Goal: Task Accomplishment & Management: Use online tool/utility

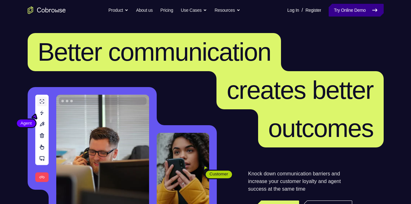
click at [356, 11] on link "Try Online Demo" at bounding box center [356, 10] width 55 height 13
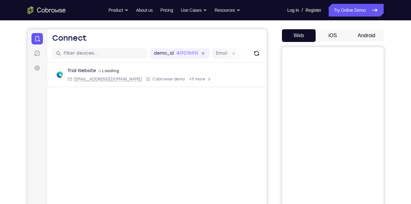
scroll to position [53, 0]
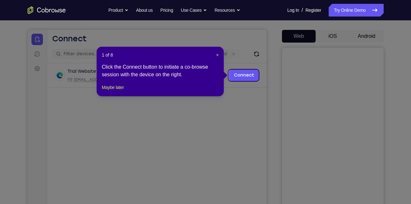
click at [362, 33] on icon at bounding box center [208, 102] width 416 height 204
click at [215, 52] on header "1 of 8 ×" at bounding box center [160, 55] width 117 height 6
click at [219, 56] on div "1 of 8 × Click the Connect button to initiate a co-browse session with the devi…" at bounding box center [160, 72] width 127 height 50
click at [218, 54] on span "×" at bounding box center [217, 54] width 3 height 5
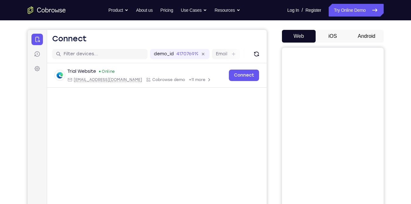
click at [357, 39] on button "Android" at bounding box center [367, 36] width 34 height 13
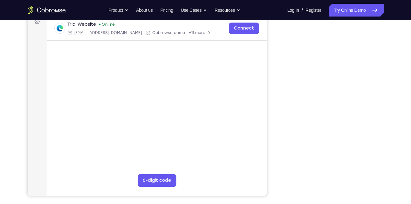
scroll to position [100, 0]
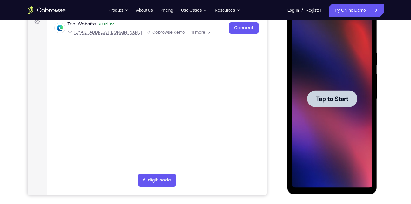
click at [327, 102] on span "Tap to Start" at bounding box center [332, 99] width 32 height 6
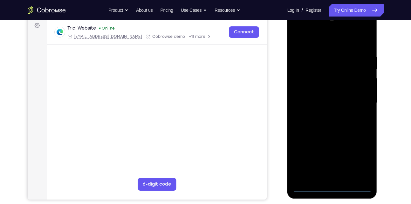
scroll to position [96, 0]
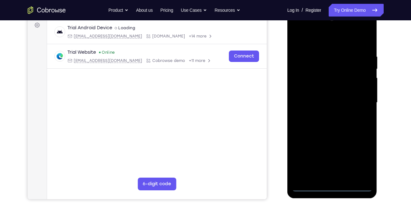
click at [332, 185] on div at bounding box center [332, 103] width 80 height 178
click at [330, 186] on div at bounding box center [332, 103] width 80 height 178
click at [359, 165] on div at bounding box center [332, 103] width 80 height 178
click at [308, 39] on div at bounding box center [332, 103] width 80 height 178
click at [307, 78] on div at bounding box center [332, 103] width 80 height 178
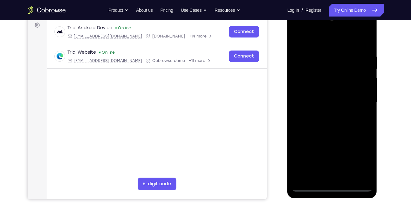
click at [321, 104] on div at bounding box center [332, 103] width 80 height 178
click at [317, 99] on div at bounding box center [332, 103] width 80 height 178
click at [320, 106] on div at bounding box center [332, 103] width 80 height 178
click at [323, 129] on div at bounding box center [332, 103] width 80 height 178
drag, startPoint x: 313, startPoint y: 130, endPoint x: 311, endPoint y: 19, distance: 111.4
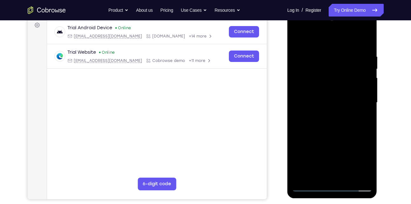
click at [311, 19] on div at bounding box center [332, 103] width 80 height 178
click at [333, 96] on div at bounding box center [332, 103] width 80 height 178
click at [363, 74] on div at bounding box center [332, 103] width 80 height 178
click at [333, 177] on div at bounding box center [332, 103] width 80 height 178
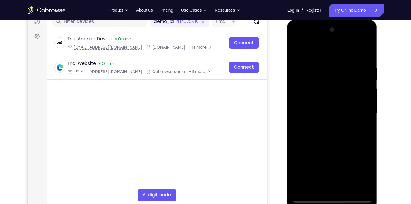
click at [318, 103] on div at bounding box center [332, 114] width 80 height 178
click at [319, 124] on div at bounding box center [332, 114] width 80 height 178
drag, startPoint x: 319, startPoint y: 142, endPoint x: 316, endPoint y: 85, distance: 57.0
click at [316, 85] on div at bounding box center [332, 114] width 80 height 178
drag, startPoint x: 319, startPoint y: 78, endPoint x: 317, endPoint y: 35, distance: 43.3
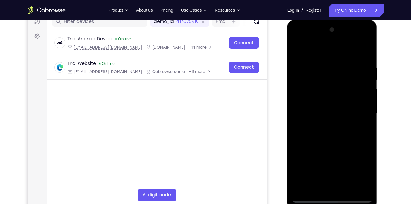
click at [317, 35] on div at bounding box center [332, 114] width 80 height 178
drag, startPoint x: 323, startPoint y: 150, endPoint x: 316, endPoint y: 60, distance: 89.3
click at [316, 60] on div at bounding box center [332, 114] width 80 height 178
drag, startPoint x: 326, startPoint y: 168, endPoint x: 321, endPoint y: 80, distance: 88.0
click at [321, 80] on div at bounding box center [332, 114] width 80 height 178
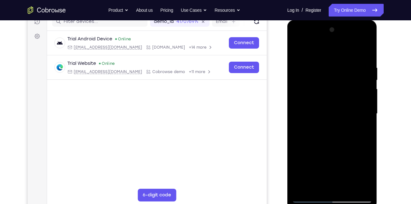
drag, startPoint x: 351, startPoint y: 51, endPoint x: 347, endPoint y: 80, distance: 30.1
click at [347, 80] on div at bounding box center [332, 114] width 80 height 178
drag, startPoint x: 333, startPoint y: 132, endPoint x: 333, endPoint y: 76, distance: 55.4
click at [333, 76] on div at bounding box center [332, 114] width 80 height 178
drag, startPoint x: 332, startPoint y: 148, endPoint x: 324, endPoint y: 78, distance: 70.4
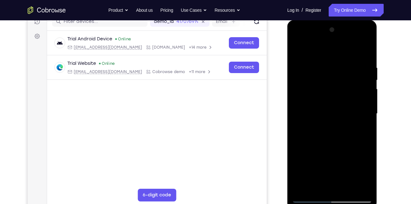
click at [324, 78] on div at bounding box center [332, 114] width 80 height 178
drag, startPoint x: 325, startPoint y: 143, endPoint x: 320, endPoint y: 190, distance: 48.0
click at [320, 190] on div at bounding box center [332, 114] width 80 height 178
drag, startPoint x: 321, startPoint y: 88, endPoint x: 336, endPoint y: 57, distance: 35.1
click at [336, 57] on div at bounding box center [332, 114] width 80 height 178
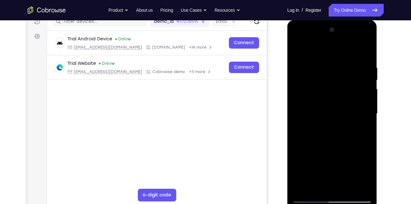
drag, startPoint x: 335, startPoint y: 120, endPoint x: 335, endPoint y: 66, distance: 54.7
click at [335, 66] on div at bounding box center [332, 114] width 80 height 178
drag, startPoint x: 322, startPoint y: 183, endPoint x: 331, endPoint y: 92, distance: 91.1
click at [331, 92] on div at bounding box center [332, 114] width 80 height 178
drag, startPoint x: 326, startPoint y: 136, endPoint x: 329, endPoint y: 59, distance: 77.3
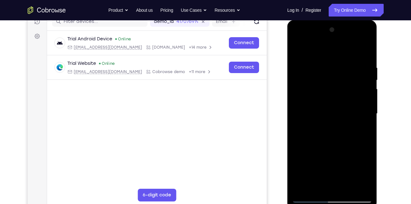
click at [329, 59] on div at bounding box center [332, 114] width 80 height 178
drag, startPoint x: 334, startPoint y: 93, endPoint x: 335, endPoint y: 174, distance: 81.8
click at [335, 174] on div at bounding box center [332, 114] width 80 height 178
drag, startPoint x: 342, startPoint y: 67, endPoint x: 356, endPoint y: 220, distance: 154.0
click at [356, 204] on html "Online web based iOS Simulators and Android Emulators. Run iPhone, iPad, Mobile…" at bounding box center [333, 115] width 91 height 191
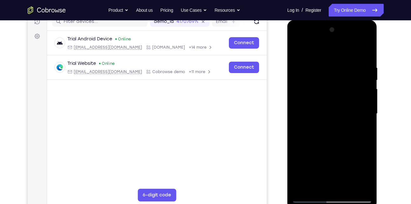
drag, startPoint x: 339, startPoint y: 54, endPoint x: 341, endPoint y: 220, distance: 166.7
click at [341, 204] on html "Online web based iOS Simulators and Android Emulators. Run iPhone, iPad, Mobile…" at bounding box center [333, 115] width 91 height 191
click at [333, 59] on div at bounding box center [332, 114] width 80 height 178
click at [366, 39] on div at bounding box center [332, 114] width 80 height 178
click at [340, 159] on div at bounding box center [332, 114] width 80 height 178
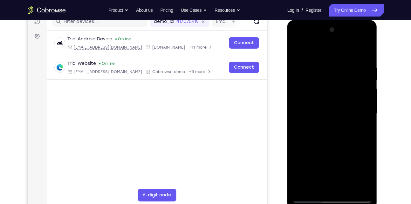
click at [343, 124] on div at bounding box center [332, 114] width 80 height 178
drag, startPoint x: 338, startPoint y: 68, endPoint x: 338, endPoint y: 163, distance: 94.8
click at [338, 163] on div at bounding box center [332, 114] width 80 height 178
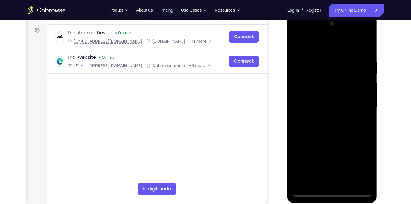
scroll to position [92, 0]
click at [305, 97] on div at bounding box center [332, 107] width 80 height 178
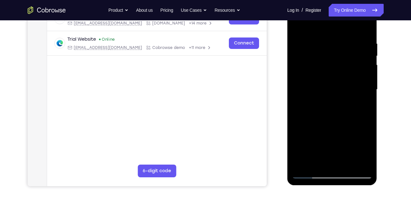
scroll to position [113, 0]
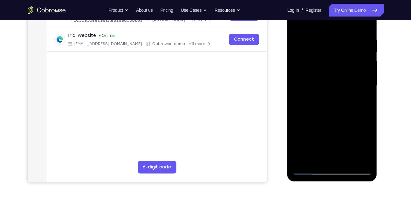
click at [309, 163] on div at bounding box center [332, 86] width 80 height 178
click at [343, 113] on div at bounding box center [332, 86] width 80 height 178
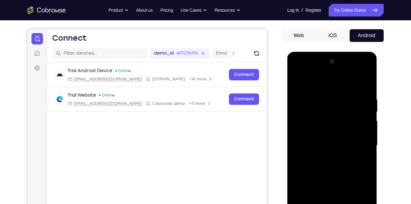
scroll to position [52, 0]
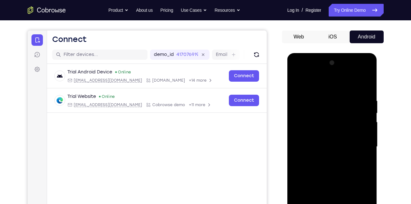
click at [316, 107] on div at bounding box center [332, 147] width 80 height 178
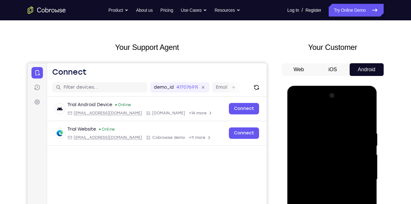
scroll to position [19, 0]
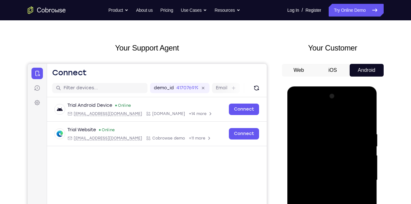
click at [321, 133] on div at bounding box center [332, 180] width 80 height 178
click at [315, 139] on div at bounding box center [332, 180] width 80 height 178
click at [307, 150] on div at bounding box center [332, 180] width 80 height 178
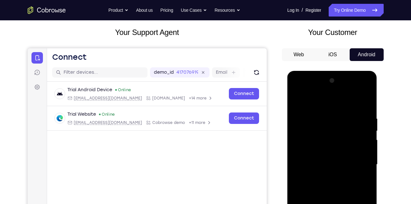
scroll to position [0, 0]
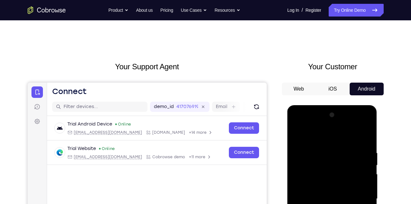
click at [308, 186] on div at bounding box center [332, 199] width 80 height 178
click at [365, 11] on link "Try Online Demo" at bounding box center [356, 10] width 55 height 13
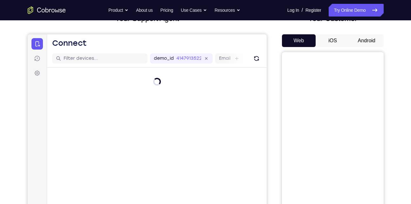
scroll to position [48, 0]
click at [365, 43] on button "Android" at bounding box center [367, 41] width 34 height 13
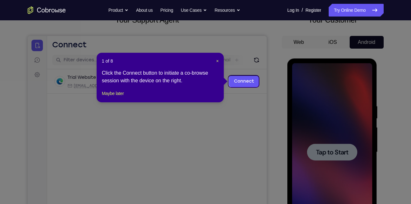
scroll to position [46, 0]
click at [217, 60] on span "×" at bounding box center [217, 61] width 3 height 5
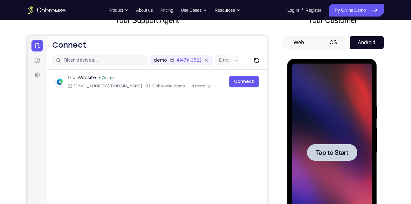
click at [332, 156] on span "Tap to Start" at bounding box center [332, 153] width 32 height 6
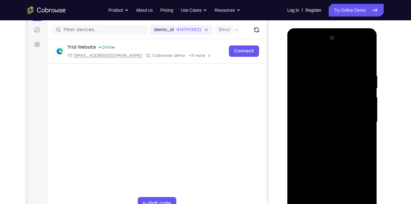
scroll to position [94, 0]
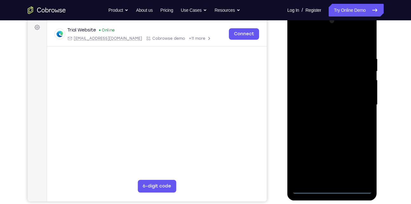
click at [332, 189] on div at bounding box center [332, 105] width 80 height 178
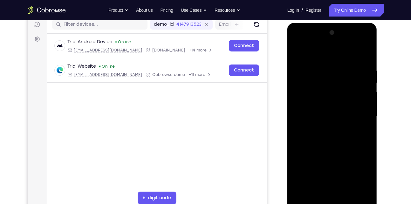
scroll to position [79, 0]
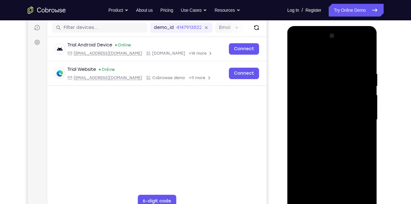
drag, startPoint x: 333, startPoint y: 161, endPoint x: 328, endPoint y: 78, distance: 83.2
click at [328, 78] on div at bounding box center [332, 120] width 80 height 178
click at [340, 132] on div at bounding box center [332, 120] width 80 height 178
click at [323, 79] on div at bounding box center [332, 120] width 80 height 178
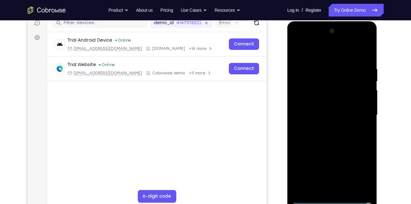
scroll to position [84, 0]
drag, startPoint x: 317, startPoint y: 114, endPoint x: 311, endPoint y: 57, distance: 57.9
click at [311, 57] on div at bounding box center [332, 115] width 80 height 178
click at [312, 133] on div at bounding box center [332, 115] width 80 height 178
click at [318, 120] on div at bounding box center [332, 115] width 80 height 178
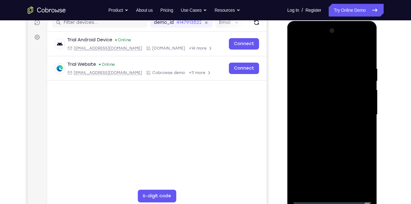
click at [369, 41] on div at bounding box center [332, 115] width 80 height 178
click at [309, 108] on div at bounding box center [332, 115] width 80 height 178
click at [364, 82] on div at bounding box center [332, 115] width 80 height 178
drag, startPoint x: 366, startPoint y: 120, endPoint x: 364, endPoint y: 93, distance: 27.5
click at [364, 93] on div at bounding box center [332, 115] width 80 height 178
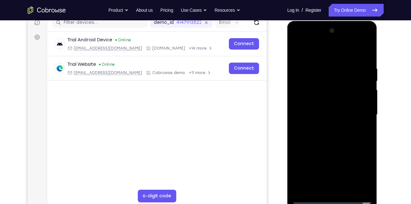
click at [329, 198] on div at bounding box center [332, 115] width 80 height 178
click at [358, 167] on div at bounding box center [332, 115] width 80 height 178
click at [329, 54] on div at bounding box center [332, 115] width 80 height 178
click at [357, 93] on div at bounding box center [332, 115] width 80 height 178
click at [329, 191] on div at bounding box center [332, 115] width 80 height 178
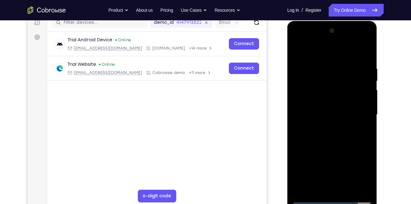
click at [325, 117] on div at bounding box center [332, 115] width 80 height 178
click at [325, 107] on div at bounding box center [332, 115] width 80 height 178
click at [325, 124] on div at bounding box center [332, 115] width 80 height 178
click at [323, 128] on div at bounding box center [332, 115] width 80 height 178
click at [300, 111] on div at bounding box center [332, 115] width 80 height 178
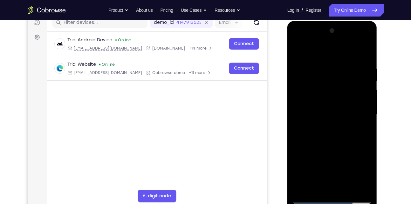
click at [314, 113] on div at bounding box center [332, 115] width 80 height 178
click at [319, 123] on div at bounding box center [332, 115] width 80 height 178
click at [330, 146] on div at bounding box center [332, 115] width 80 height 178
click at [344, 100] on div at bounding box center [332, 115] width 80 height 178
drag, startPoint x: 339, startPoint y: 138, endPoint x: 332, endPoint y: 7, distance: 131.3
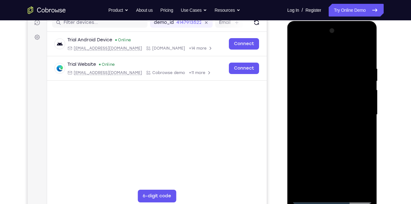
click at [332, 21] on html "Online web based iOS Simulators and Android Emulators. Run iPhone, iPad, Mobile…" at bounding box center [333, 116] width 91 height 191
click at [329, 186] on div at bounding box center [332, 115] width 80 height 178
click at [328, 101] on div at bounding box center [332, 115] width 80 height 178
click at [332, 129] on div at bounding box center [332, 115] width 80 height 178
click at [296, 41] on div at bounding box center [332, 115] width 80 height 178
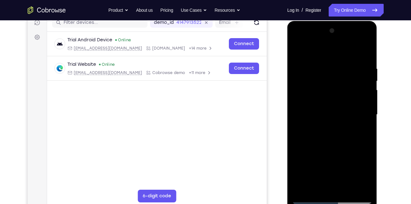
click at [330, 162] on div at bounding box center [332, 115] width 80 height 178
click at [304, 92] on div at bounding box center [332, 115] width 80 height 178
click at [321, 127] on div at bounding box center [332, 115] width 80 height 178
click at [307, 92] on div at bounding box center [332, 115] width 80 height 178
click at [310, 192] on div at bounding box center [332, 115] width 80 height 178
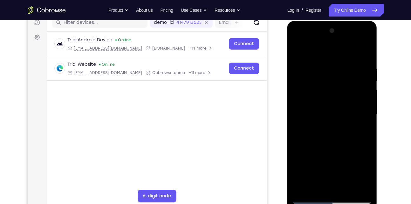
click at [360, 174] on div at bounding box center [332, 115] width 80 height 178
click at [345, 155] on div at bounding box center [332, 115] width 80 height 178
click at [334, 188] on div at bounding box center [332, 115] width 80 height 178
click at [334, 163] on div at bounding box center [332, 115] width 80 height 178
click at [348, 165] on div at bounding box center [332, 115] width 80 height 178
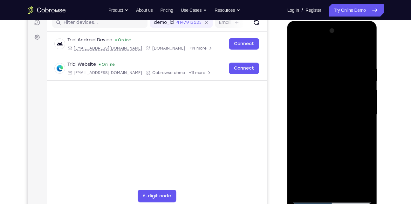
click at [340, 164] on div at bounding box center [332, 115] width 80 height 178
click at [309, 163] on div at bounding box center [332, 115] width 80 height 178
click at [333, 192] on div at bounding box center [332, 115] width 80 height 178
click at [354, 163] on div at bounding box center [332, 115] width 80 height 178
click at [330, 163] on div at bounding box center [332, 115] width 80 height 178
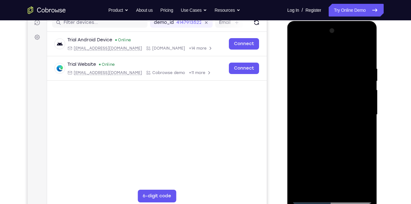
click at [354, 165] on div at bounding box center [332, 115] width 80 height 178
click at [331, 163] on div at bounding box center [332, 115] width 80 height 178
click at [331, 187] on div at bounding box center [332, 115] width 80 height 178
click at [318, 163] on div at bounding box center [332, 115] width 80 height 178
click at [367, 154] on div at bounding box center [332, 115] width 80 height 178
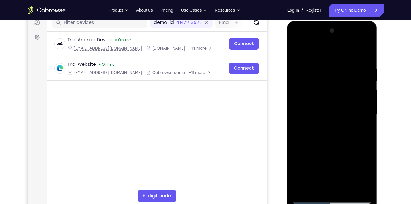
click at [361, 176] on div at bounding box center [332, 115] width 80 height 178
click at [334, 185] on div at bounding box center [332, 115] width 80 height 178
click at [317, 164] on div at bounding box center [332, 115] width 80 height 178
click at [319, 153] on div at bounding box center [332, 115] width 80 height 178
click at [332, 168] on div at bounding box center [332, 115] width 80 height 178
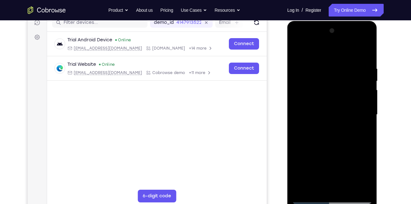
click at [332, 164] on div at bounding box center [332, 115] width 80 height 178
click at [340, 186] on div at bounding box center [332, 115] width 80 height 178
click at [339, 177] on div at bounding box center [332, 115] width 80 height 178
click at [330, 143] on div at bounding box center [332, 115] width 80 height 178
click at [333, 165] on div at bounding box center [332, 115] width 80 height 178
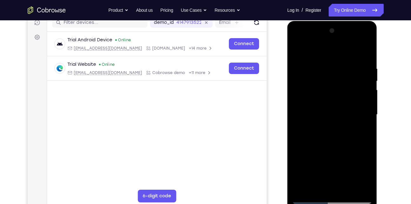
click at [314, 163] on div at bounding box center [332, 115] width 80 height 178
click at [346, 150] on div at bounding box center [332, 115] width 80 height 178
click at [332, 133] on div at bounding box center [332, 115] width 80 height 178
click at [330, 133] on div at bounding box center [332, 115] width 80 height 178
click at [367, 177] on div at bounding box center [332, 115] width 80 height 178
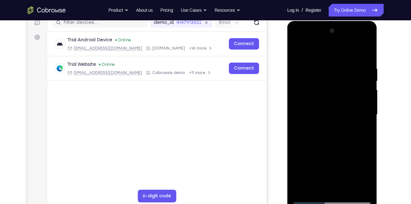
click at [334, 182] on div at bounding box center [332, 115] width 80 height 178
click at [370, 178] on div at bounding box center [332, 115] width 80 height 178
click at [334, 188] on div at bounding box center [332, 115] width 80 height 178
click at [369, 175] on div at bounding box center [332, 115] width 80 height 178
click at [332, 133] on div at bounding box center [332, 115] width 80 height 178
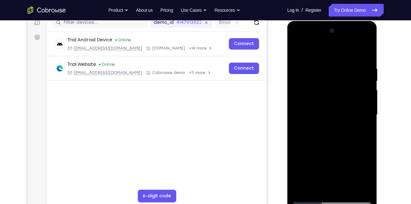
click at [336, 174] on div at bounding box center [332, 115] width 80 height 178
click at [340, 177] on div at bounding box center [332, 115] width 80 height 178
click at [325, 164] on div at bounding box center [332, 115] width 80 height 178
click at [330, 164] on div at bounding box center [332, 115] width 80 height 178
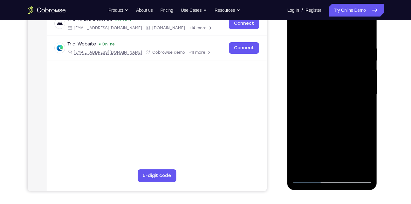
scroll to position [106, 0]
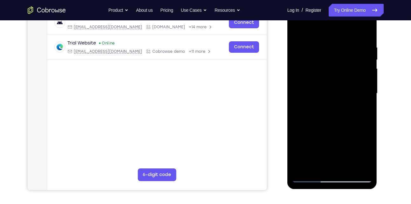
click at [330, 164] on div at bounding box center [332, 93] width 80 height 178
click at [333, 138] on div at bounding box center [332, 93] width 80 height 178
click at [312, 141] on div at bounding box center [332, 93] width 80 height 178
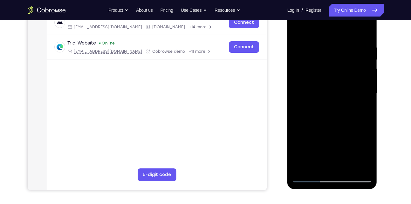
click at [368, 153] on div at bounding box center [332, 93] width 80 height 178
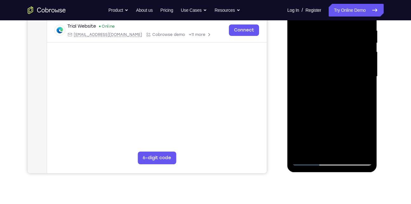
click at [368, 139] on div at bounding box center [332, 77] width 80 height 178
click at [369, 138] on div at bounding box center [332, 77] width 80 height 178
click at [338, 148] on div at bounding box center [332, 77] width 80 height 178
click at [331, 126] on div at bounding box center [332, 77] width 80 height 178
click at [309, 125] on div at bounding box center [332, 77] width 80 height 178
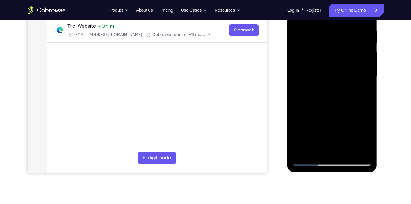
click at [344, 115] on div at bounding box center [332, 77] width 80 height 178
click at [307, 95] on div at bounding box center [332, 77] width 80 height 178
click at [338, 135] on div at bounding box center [332, 77] width 80 height 178
click at [339, 114] on div at bounding box center [332, 77] width 80 height 178
click at [353, 126] on div at bounding box center [332, 77] width 80 height 178
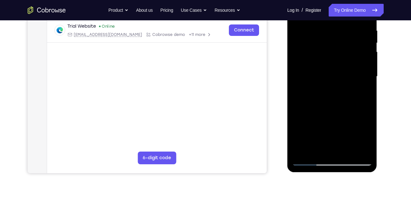
click at [341, 125] on div at bounding box center [332, 77] width 80 height 178
click at [340, 136] on div at bounding box center [332, 77] width 80 height 178
click at [336, 147] on div at bounding box center [332, 77] width 80 height 178
click at [339, 115] on div at bounding box center [332, 77] width 80 height 178
click at [330, 127] on div at bounding box center [332, 77] width 80 height 178
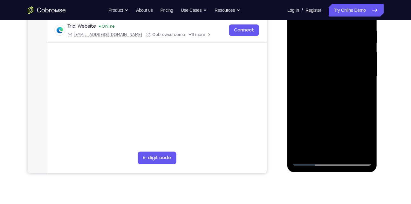
click at [353, 128] on div at bounding box center [332, 77] width 80 height 178
click at [325, 125] on div at bounding box center [332, 77] width 80 height 178
click at [344, 115] on div at bounding box center [332, 77] width 80 height 178
click at [334, 149] on div at bounding box center [332, 77] width 80 height 178
click at [332, 127] on div at bounding box center [332, 77] width 80 height 178
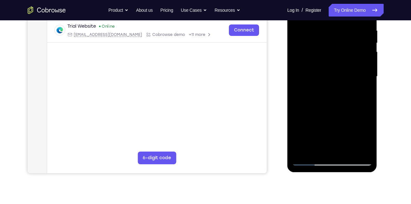
click at [310, 126] on div at bounding box center [332, 77] width 80 height 178
click at [346, 115] on div at bounding box center [332, 77] width 80 height 178
click at [307, 97] on div at bounding box center [332, 77] width 80 height 178
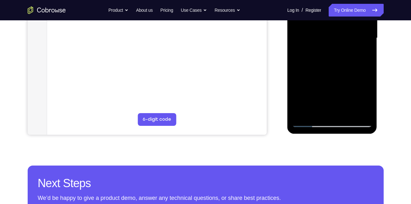
scroll to position [155, 0]
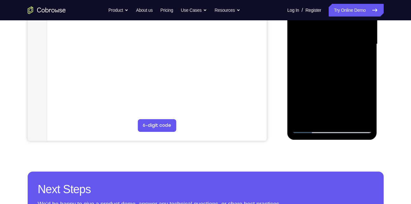
click at [345, 105] on div at bounding box center [332, 44] width 80 height 178
click at [339, 83] on div at bounding box center [332, 44] width 80 height 178
click at [324, 94] on div at bounding box center [332, 44] width 80 height 178
click at [332, 94] on div at bounding box center [332, 44] width 80 height 178
click at [346, 94] on div at bounding box center [332, 44] width 80 height 178
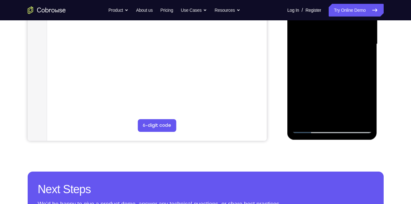
click at [332, 104] on div at bounding box center [332, 44] width 80 height 178
click at [327, 116] on div at bounding box center [332, 44] width 80 height 178
click at [318, 94] on div at bounding box center [332, 44] width 80 height 178
click at [318, 106] on div at bounding box center [332, 44] width 80 height 178
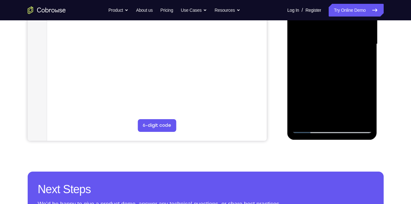
click at [296, 80] on div at bounding box center [332, 44] width 80 height 178
click at [339, 104] on div at bounding box center [332, 44] width 80 height 178
click at [300, 116] on div at bounding box center [332, 44] width 80 height 178
click at [355, 106] on div at bounding box center [332, 44] width 80 height 178
click at [341, 63] on div at bounding box center [332, 44] width 80 height 178
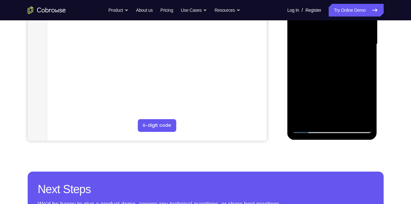
click at [363, 103] on div at bounding box center [332, 44] width 80 height 178
click at [365, 106] on div at bounding box center [332, 44] width 80 height 178
click at [299, 118] on div at bounding box center [332, 44] width 80 height 178
click at [296, 80] on div at bounding box center [332, 44] width 80 height 178
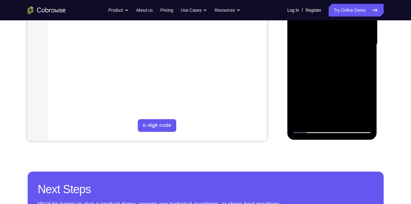
click at [307, 63] on div at bounding box center [332, 44] width 80 height 178
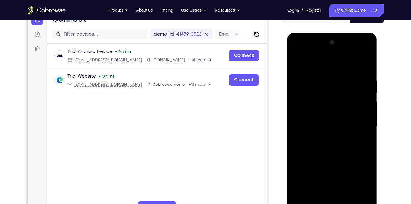
scroll to position [71, 0]
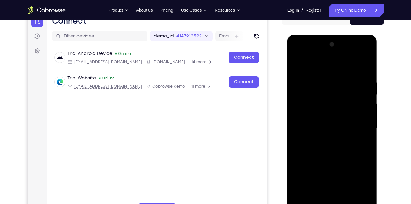
click at [307, 75] on div at bounding box center [332, 128] width 80 height 178
click at [320, 144] on div at bounding box center [332, 128] width 80 height 178
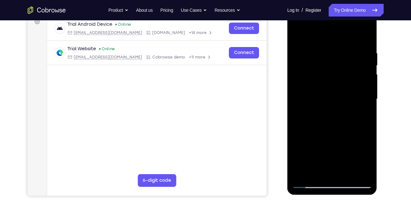
scroll to position [100, 0]
click at [321, 142] on div at bounding box center [332, 99] width 80 height 178
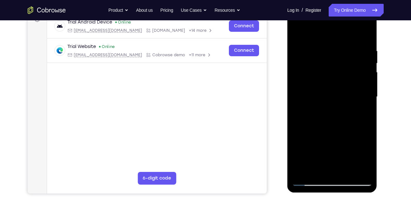
scroll to position [102, 0]
click at [369, 135] on div at bounding box center [332, 97] width 80 height 178
click at [331, 149] on div at bounding box center [332, 97] width 80 height 178
click at [312, 146] on div at bounding box center [332, 97] width 80 height 178
click at [330, 166] on div at bounding box center [332, 97] width 80 height 178
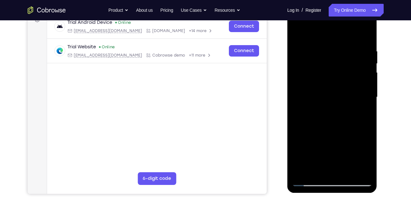
click at [352, 150] on div at bounding box center [332, 97] width 80 height 178
click at [346, 148] on div at bounding box center [332, 97] width 80 height 178
click at [363, 146] on div at bounding box center [332, 97] width 80 height 178
click at [338, 161] on div at bounding box center [332, 97] width 80 height 178
click at [336, 170] on div at bounding box center [332, 97] width 80 height 178
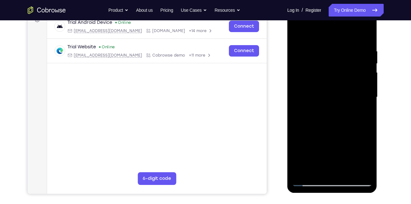
click at [341, 149] on div at bounding box center [332, 97] width 80 height 178
click at [340, 157] on div at bounding box center [332, 97] width 80 height 178
click at [323, 145] on div at bounding box center [332, 97] width 80 height 178
click at [312, 146] on div at bounding box center [332, 97] width 80 height 178
click at [337, 145] on div at bounding box center [332, 97] width 80 height 178
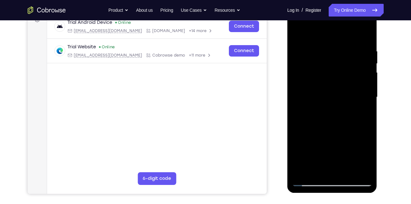
click at [339, 148] on div at bounding box center [332, 97] width 80 height 178
click at [368, 159] on div at bounding box center [332, 97] width 80 height 178
click at [335, 168] on div at bounding box center [332, 97] width 80 height 178
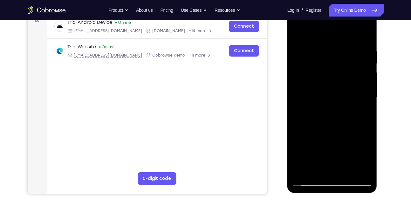
click at [310, 148] on div at bounding box center [332, 97] width 80 height 178
click at [339, 158] on div at bounding box center [332, 97] width 80 height 178
click at [352, 149] on div at bounding box center [332, 97] width 80 height 178
click at [299, 168] on div at bounding box center [332, 97] width 80 height 178
click at [305, 135] on div at bounding box center [332, 97] width 80 height 178
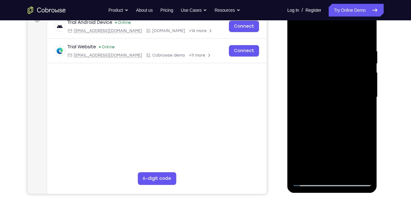
click at [351, 134] on div at bounding box center [332, 97] width 80 height 178
click at [367, 156] on div at bounding box center [332, 97] width 80 height 178
click at [361, 135] on div at bounding box center [332, 97] width 80 height 178
click at [306, 118] on div at bounding box center [332, 97] width 80 height 178
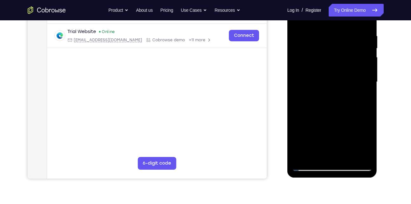
scroll to position [117, 0]
click at [333, 134] on div at bounding box center [332, 82] width 80 height 178
click at [323, 132] on div at bounding box center [332, 82] width 80 height 178
click at [337, 121] on div at bounding box center [332, 82] width 80 height 178
click at [331, 130] on div at bounding box center [332, 82] width 80 height 178
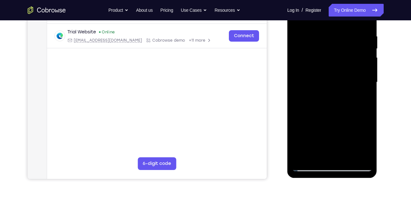
click at [325, 131] on div at bounding box center [332, 82] width 80 height 178
click at [333, 131] on div at bounding box center [332, 82] width 80 height 178
click at [354, 132] on div at bounding box center [332, 82] width 80 height 178
click at [310, 131] on div at bounding box center [332, 82] width 80 height 178
click at [346, 133] on div at bounding box center [332, 82] width 80 height 178
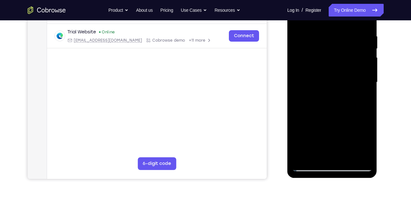
click at [307, 101] on div at bounding box center [332, 82] width 80 height 178
click at [331, 132] on div at bounding box center [332, 82] width 80 height 178
click at [326, 132] on div at bounding box center [332, 82] width 80 height 178
click at [340, 131] on div at bounding box center [332, 82] width 80 height 178
click at [310, 131] on div at bounding box center [332, 82] width 80 height 178
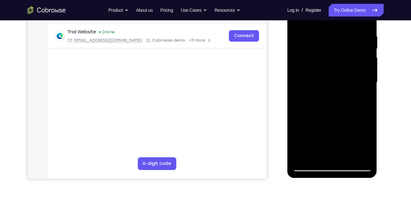
click at [360, 132] on div at bounding box center [332, 82] width 80 height 178
click at [339, 130] on div at bounding box center [332, 82] width 80 height 178
click at [329, 155] on div at bounding box center [332, 82] width 80 height 178
click at [318, 133] on div at bounding box center [332, 82] width 80 height 178
click at [301, 154] on div at bounding box center [332, 82] width 80 height 178
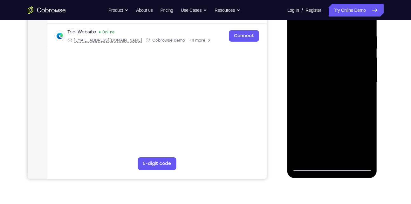
click at [352, 120] on div at bounding box center [332, 82] width 80 height 178
click at [369, 121] on div at bounding box center [332, 82] width 80 height 178
click at [307, 100] on div at bounding box center [332, 82] width 80 height 178
click at [337, 130] on div at bounding box center [332, 82] width 80 height 178
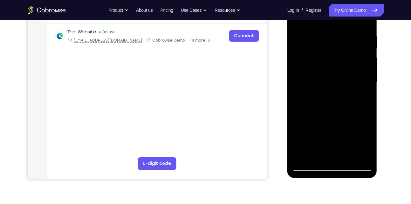
click at [312, 132] on div at bounding box center [332, 82] width 80 height 178
click at [360, 130] on div at bounding box center [332, 82] width 80 height 178
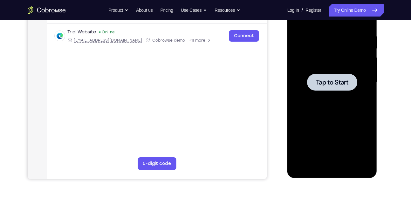
click at [321, 83] on span "Tap to Start" at bounding box center [332, 82] width 32 height 6
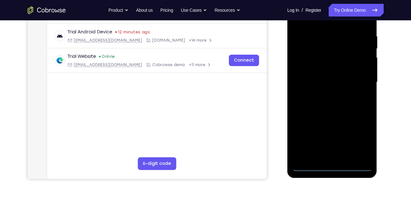
click at [333, 164] on div at bounding box center [332, 82] width 80 height 178
click at [332, 166] on div at bounding box center [332, 82] width 80 height 178
drag, startPoint x: 340, startPoint y: 95, endPoint x: 349, endPoint y: 169, distance: 74.0
click at [349, 169] on div at bounding box center [332, 82] width 80 height 178
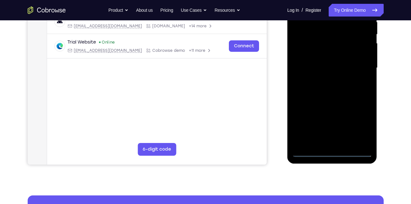
scroll to position [130, 0]
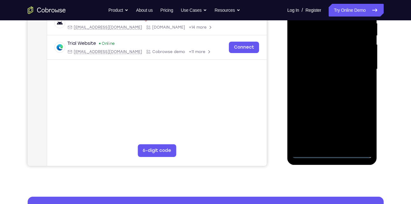
click at [332, 154] on div at bounding box center [332, 69] width 80 height 178
drag, startPoint x: 340, startPoint y: 115, endPoint x: 337, endPoint y: 77, distance: 38.3
click at [337, 77] on div at bounding box center [332, 69] width 80 height 178
click at [341, 84] on div at bounding box center [332, 69] width 80 height 178
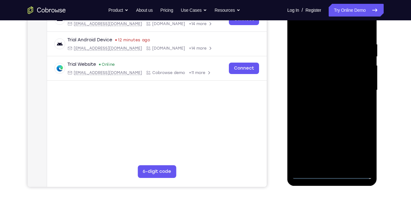
scroll to position [108, 0]
click at [331, 50] on div at bounding box center [332, 91] width 80 height 178
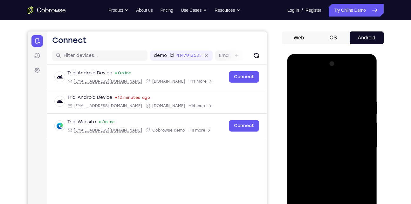
scroll to position [50, 0]
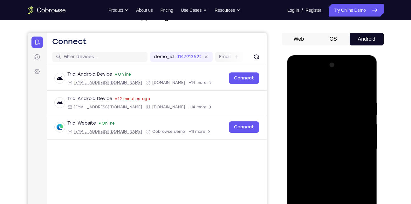
click at [316, 75] on div at bounding box center [332, 149] width 80 height 178
click at [321, 90] on div at bounding box center [332, 149] width 80 height 178
click at [321, 154] on div at bounding box center [332, 149] width 80 height 178
click at [367, 71] on div at bounding box center [332, 149] width 80 height 178
click at [315, 136] on div at bounding box center [332, 149] width 80 height 178
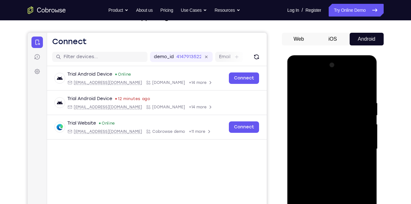
click at [355, 118] on div at bounding box center [332, 149] width 80 height 178
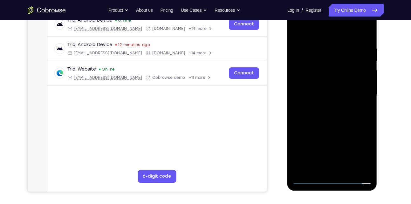
scroll to position [105, 0]
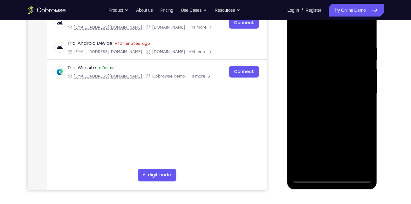
click at [333, 179] on div at bounding box center [332, 94] width 80 height 178
click at [359, 149] on div at bounding box center [332, 94] width 80 height 178
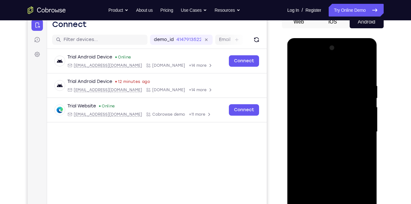
scroll to position [65, 0]
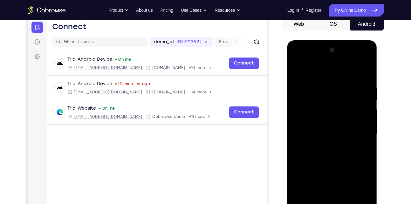
click at [310, 72] on div at bounding box center [332, 134] width 80 height 178
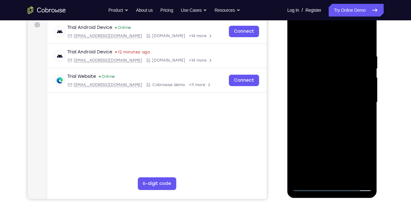
click at [305, 87] on div at bounding box center [332, 102] width 80 height 178
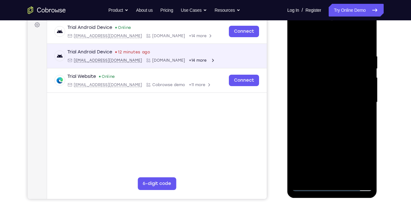
scroll to position [61, 0]
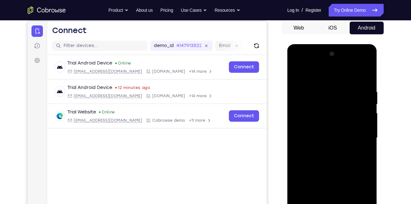
click at [322, 136] on div at bounding box center [332, 138] width 80 height 178
click at [310, 120] on div at bounding box center [332, 138] width 80 height 178
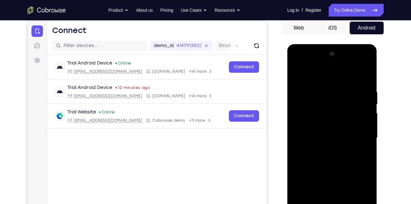
click at [342, 122] on div at bounding box center [332, 138] width 80 height 178
click at [335, 132] on div at bounding box center [332, 138] width 80 height 178
click at [365, 134] on div at bounding box center [332, 138] width 80 height 178
click at [302, 134] on div at bounding box center [332, 138] width 80 height 178
click at [310, 144] on div at bounding box center [332, 138] width 80 height 178
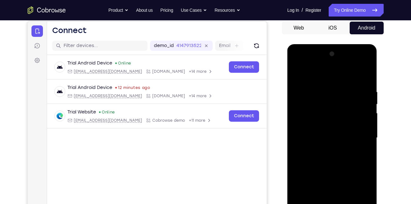
click at [306, 155] on div at bounding box center [332, 138] width 80 height 178
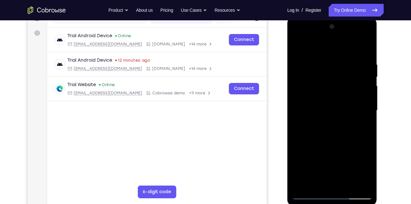
scroll to position [89, 0]
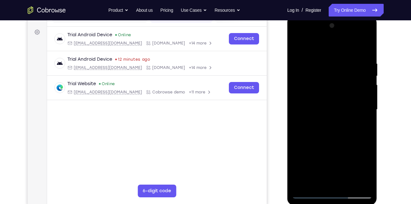
click at [311, 126] on div at bounding box center [332, 110] width 80 height 178
click at [300, 170] on div at bounding box center [332, 110] width 80 height 178
click at [354, 149] on div at bounding box center [332, 110] width 80 height 178
click at [345, 119] on div at bounding box center [332, 110] width 80 height 178
click at [316, 136] on div at bounding box center [332, 110] width 80 height 178
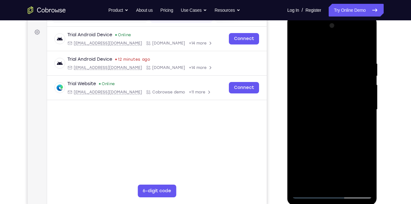
click at [316, 136] on div at bounding box center [332, 110] width 80 height 178
click at [325, 95] on div at bounding box center [332, 110] width 80 height 178
drag, startPoint x: 322, startPoint y: 146, endPoint x: 321, endPoint y: 120, distance: 26.1
click at [321, 120] on div at bounding box center [332, 110] width 80 height 178
click at [326, 125] on div at bounding box center [332, 110] width 80 height 178
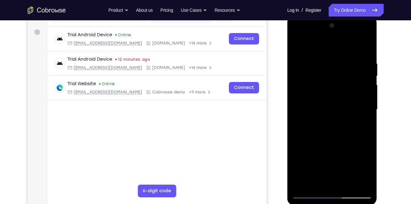
click at [327, 88] on div at bounding box center [332, 110] width 80 height 178
click at [331, 177] on div at bounding box center [332, 110] width 80 height 178
click at [321, 182] on div at bounding box center [332, 110] width 80 height 178
click at [320, 99] on div at bounding box center [332, 110] width 80 height 178
click at [317, 122] on div at bounding box center [332, 110] width 80 height 178
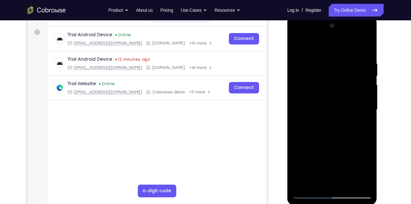
click at [347, 110] on div at bounding box center [332, 110] width 80 height 178
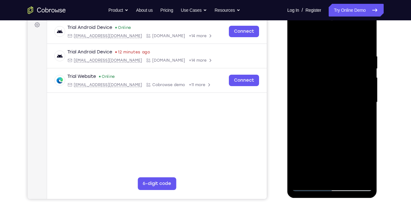
scroll to position [96, 0]
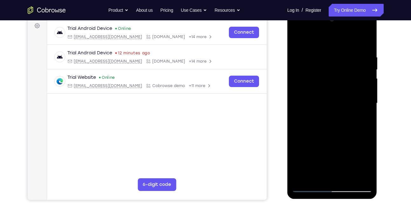
click at [333, 116] on div at bounding box center [332, 103] width 80 height 178
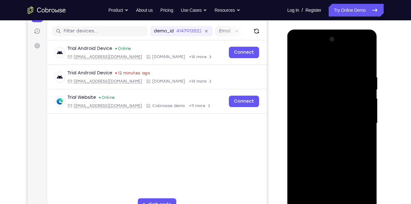
click at [323, 110] on div at bounding box center [332, 123] width 80 height 178
click at [329, 137] on div at bounding box center [332, 123] width 80 height 178
click at [338, 128] on div at bounding box center [332, 123] width 80 height 178
click at [354, 111] on div at bounding box center [332, 123] width 80 height 178
click at [365, 111] on div at bounding box center [332, 123] width 80 height 178
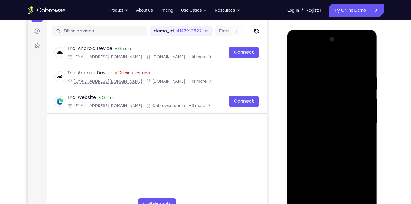
click at [328, 136] on div at bounding box center [332, 123] width 80 height 178
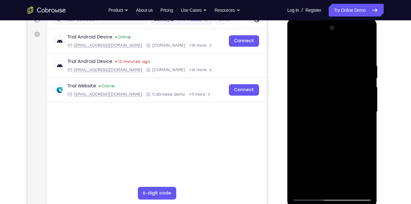
scroll to position [87, 0]
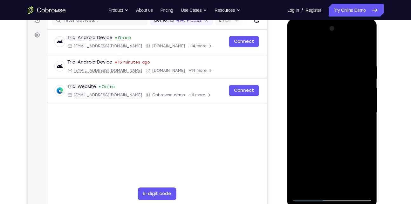
click at [367, 40] on div at bounding box center [332, 113] width 80 height 178
click at [339, 158] on div at bounding box center [332, 113] width 80 height 178
click at [301, 102] on div at bounding box center [332, 113] width 80 height 178
click at [341, 122] on div at bounding box center [332, 113] width 80 height 178
click at [304, 101] on div at bounding box center [332, 113] width 80 height 178
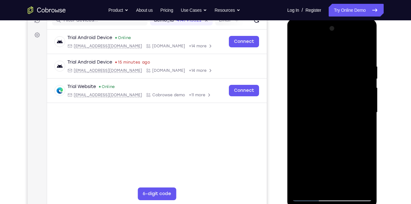
click at [301, 45] on div at bounding box center [332, 113] width 80 height 178
click at [303, 46] on div at bounding box center [332, 113] width 80 height 178
click at [300, 83] on div at bounding box center [332, 113] width 80 height 178
click at [328, 136] on div at bounding box center [332, 113] width 80 height 178
click at [306, 66] on div at bounding box center [332, 113] width 80 height 178
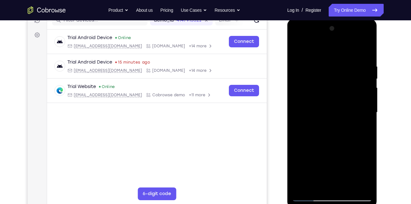
drag, startPoint x: 339, startPoint y: 77, endPoint x: 339, endPoint y: 120, distance: 42.6
click at [339, 120] on div at bounding box center [332, 113] width 80 height 178
click at [313, 50] on div at bounding box center [332, 113] width 80 height 178
click at [322, 126] on div at bounding box center [332, 113] width 80 height 178
drag, startPoint x: 320, startPoint y: 95, endPoint x: 324, endPoint y: 118, distance: 22.9
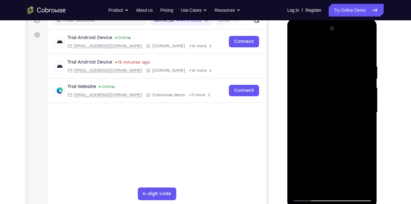
click at [324, 118] on div at bounding box center [332, 113] width 80 height 178
drag, startPoint x: 316, startPoint y: 87, endPoint x: 316, endPoint y: 117, distance: 30.9
click at [316, 117] on div at bounding box center [332, 113] width 80 height 178
click at [342, 101] on div at bounding box center [332, 113] width 80 height 178
drag, startPoint x: 367, startPoint y: 70, endPoint x: 296, endPoint y: 134, distance: 95.3
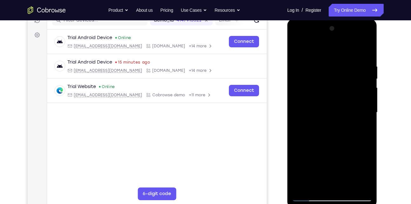
click at [296, 134] on div at bounding box center [332, 113] width 80 height 178
drag, startPoint x: 309, startPoint y: 121, endPoint x: 290, endPoint y: 69, distance: 55.1
click at [290, 69] on div at bounding box center [333, 114] width 90 height 190
drag, startPoint x: 297, startPoint y: 73, endPoint x: 349, endPoint y: 139, distance: 84.6
click at [349, 139] on div at bounding box center [332, 113] width 80 height 178
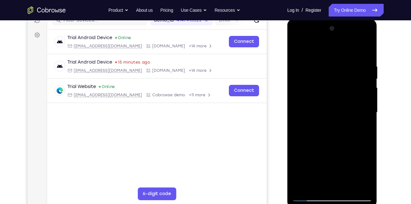
drag, startPoint x: 303, startPoint y: 88, endPoint x: 329, endPoint y: 150, distance: 67.2
click at [329, 150] on div at bounding box center [332, 113] width 80 height 178
drag, startPoint x: 351, startPoint y: 128, endPoint x: 361, endPoint y: 130, distance: 10.8
click at [361, 130] on div at bounding box center [332, 113] width 80 height 178
drag, startPoint x: 317, startPoint y: 130, endPoint x: 364, endPoint y: 125, distance: 48.0
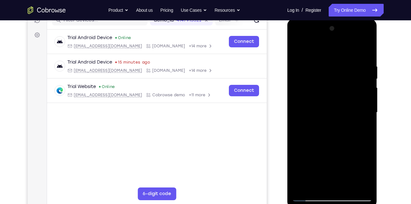
click at [364, 125] on div at bounding box center [332, 113] width 80 height 178
click at [310, 195] on div at bounding box center [332, 113] width 80 height 178
drag, startPoint x: 312, startPoint y: 116, endPoint x: 352, endPoint y: 115, distance: 39.1
click at [352, 115] on div at bounding box center [332, 113] width 80 height 178
click at [312, 49] on div at bounding box center [332, 113] width 80 height 178
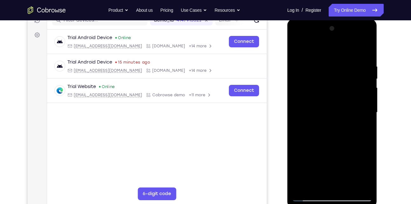
click at [322, 129] on div at bounding box center [332, 113] width 80 height 178
drag, startPoint x: 315, startPoint y: 108, endPoint x: 315, endPoint y: 130, distance: 22.3
click at [315, 130] on div at bounding box center [332, 113] width 80 height 178
drag, startPoint x: 321, startPoint y: 111, endPoint x: 320, endPoint y: 136, distance: 25.5
click at [320, 136] on div at bounding box center [332, 113] width 80 height 178
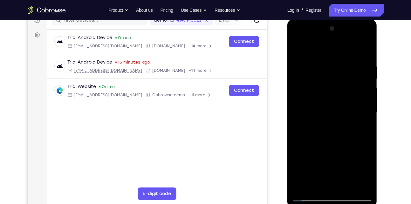
drag, startPoint x: 320, startPoint y: 110, endPoint x: 317, endPoint y: 133, distance: 23.1
click at [317, 133] on div at bounding box center [332, 113] width 80 height 178
drag, startPoint x: 315, startPoint y: 106, endPoint x: 315, endPoint y: 138, distance: 31.8
click at [315, 138] on div at bounding box center [332, 113] width 80 height 178
drag, startPoint x: 309, startPoint y: 117, endPoint x: 309, endPoint y: 101, distance: 16.9
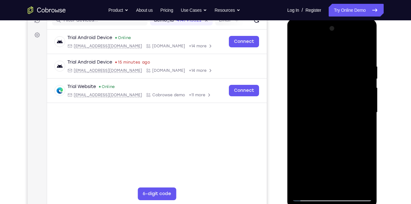
click at [309, 101] on div at bounding box center [332, 113] width 80 height 178
drag, startPoint x: 315, startPoint y: 127, endPoint x: 313, endPoint y: 103, distance: 23.6
click at [313, 103] on div at bounding box center [332, 113] width 80 height 178
click at [341, 116] on div at bounding box center [332, 113] width 80 height 178
drag, startPoint x: 340, startPoint y: 108, endPoint x: 338, endPoint y: 135, distance: 26.8
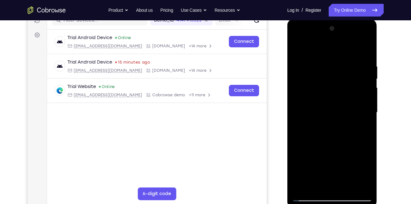
click at [338, 135] on div at bounding box center [332, 113] width 80 height 178
drag, startPoint x: 338, startPoint y: 63, endPoint x: 338, endPoint y: 131, distance: 68.7
click at [338, 131] on div at bounding box center [332, 113] width 80 height 178
click at [313, 45] on div at bounding box center [332, 113] width 80 height 178
click at [323, 127] on div at bounding box center [332, 113] width 80 height 178
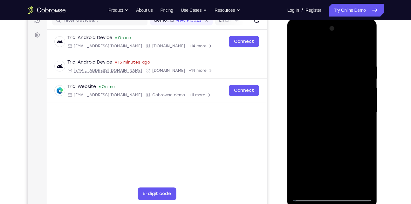
click at [312, 51] on div at bounding box center [332, 113] width 80 height 178
click at [318, 112] on div at bounding box center [332, 113] width 80 height 178
click at [308, 67] on div at bounding box center [332, 113] width 80 height 178
drag, startPoint x: 339, startPoint y: 126, endPoint x: 333, endPoint y: 65, distance: 61.8
click at [333, 65] on div at bounding box center [332, 113] width 80 height 178
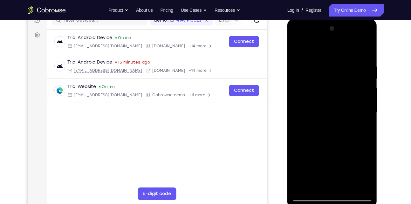
drag, startPoint x: 337, startPoint y: 115, endPoint x: 336, endPoint y: 58, distance: 57.6
click at [336, 58] on div at bounding box center [332, 113] width 80 height 178
drag, startPoint x: 341, startPoint y: 98, endPoint x: 338, endPoint y: 63, distance: 34.5
click at [338, 63] on div at bounding box center [332, 113] width 80 height 178
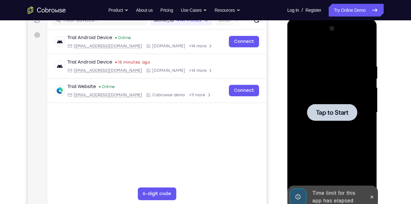
click at [325, 111] on span "Tap to Start" at bounding box center [332, 112] width 32 height 6
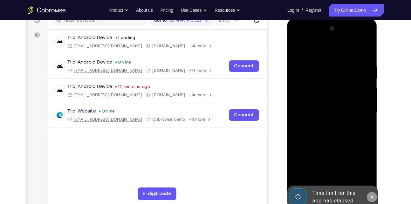
click at [374, 194] on button at bounding box center [372, 197] width 10 height 10
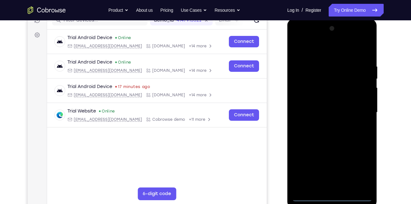
click at [333, 195] on div at bounding box center [332, 113] width 80 height 178
click at [362, 171] on div at bounding box center [332, 113] width 80 height 178
click at [335, 57] on div at bounding box center [332, 113] width 80 height 178
click at [335, 54] on div at bounding box center [332, 113] width 80 height 178
click at [312, 94] on div at bounding box center [332, 113] width 80 height 178
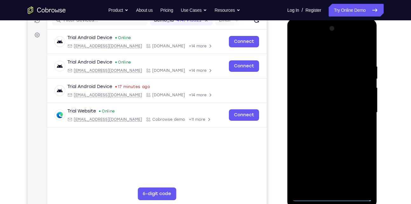
click at [308, 94] on div at bounding box center [332, 113] width 80 height 178
click at [324, 118] on div at bounding box center [332, 113] width 80 height 178
click at [320, 108] on div at bounding box center [332, 113] width 80 height 178
click at [364, 108] on div at bounding box center [332, 113] width 80 height 178
click at [337, 119] on div at bounding box center [332, 113] width 80 height 178
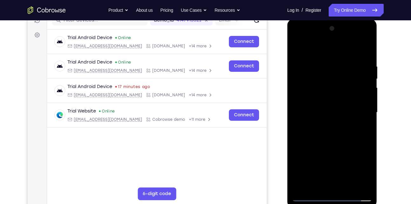
click at [343, 143] on div at bounding box center [332, 113] width 80 height 178
click at [330, 106] on div at bounding box center [332, 113] width 80 height 178
drag, startPoint x: 330, startPoint y: 160, endPoint x: 333, endPoint y: 108, distance: 51.6
click at [333, 108] on div at bounding box center [332, 113] width 80 height 178
click at [323, 186] on div at bounding box center [332, 113] width 80 height 178
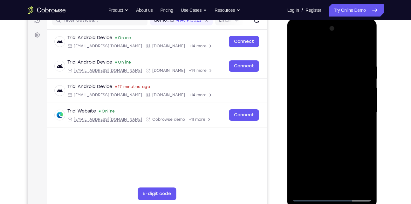
click at [303, 104] on div at bounding box center [332, 113] width 80 height 178
click at [317, 125] on div at bounding box center [332, 113] width 80 height 178
click at [366, 38] on div at bounding box center [332, 113] width 80 height 178
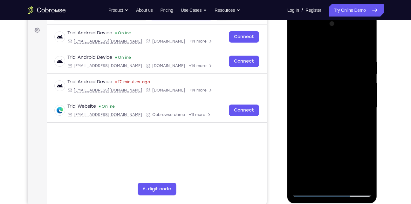
scroll to position [92, 0]
drag, startPoint x: 338, startPoint y: 122, endPoint x: 336, endPoint y: 62, distance: 59.2
click at [336, 62] on div at bounding box center [332, 107] width 80 height 178
click at [343, 107] on div at bounding box center [332, 107] width 80 height 178
click at [341, 119] on div at bounding box center [332, 107] width 80 height 178
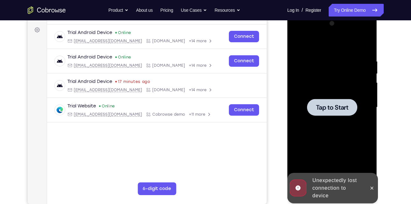
click at [303, 41] on div at bounding box center [332, 107] width 80 height 178
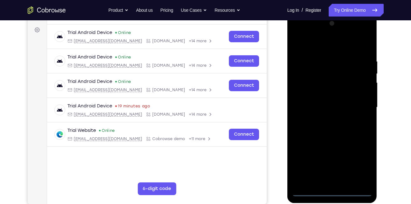
click at [329, 192] on div at bounding box center [332, 107] width 80 height 178
click at [358, 166] on div at bounding box center [332, 107] width 80 height 178
click at [326, 47] on div at bounding box center [332, 107] width 80 height 178
click at [360, 106] on div at bounding box center [332, 107] width 80 height 178
drag, startPoint x: 360, startPoint y: 106, endPoint x: 308, endPoint y: 191, distance: 99.7
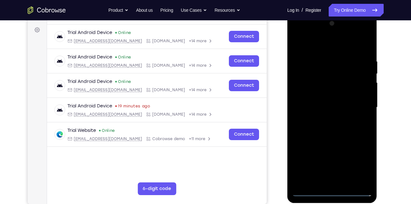
click at [308, 191] on div at bounding box center [332, 107] width 80 height 178
click at [311, 193] on div at bounding box center [332, 107] width 80 height 178
click at [309, 90] on div at bounding box center [332, 107] width 80 height 178
click at [332, 103] on div at bounding box center [332, 107] width 80 height 178
click at [318, 102] on div at bounding box center [332, 107] width 80 height 178
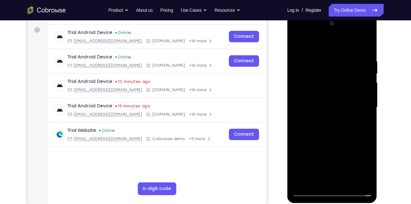
click at [318, 116] on div at bounding box center [332, 107] width 80 height 178
click at [328, 136] on div at bounding box center [332, 107] width 80 height 178
drag, startPoint x: 328, startPoint y: 151, endPoint x: 329, endPoint y: 84, distance: 66.5
click at [329, 84] on div at bounding box center [332, 107] width 80 height 178
drag, startPoint x: 333, startPoint y: 133, endPoint x: 331, endPoint y: 87, distance: 45.9
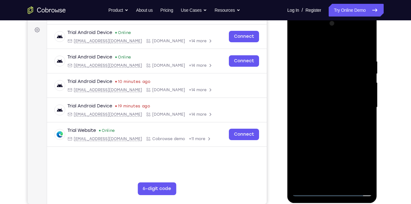
click at [331, 87] on div at bounding box center [332, 107] width 80 height 178
click at [331, 83] on div at bounding box center [332, 107] width 80 height 178
click at [336, 180] on div at bounding box center [332, 107] width 80 height 178
click at [317, 94] on div at bounding box center [332, 107] width 80 height 178
click at [318, 118] on div at bounding box center [332, 107] width 80 height 178
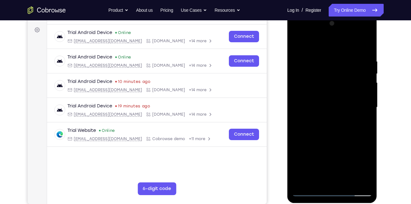
click at [366, 34] on div at bounding box center [332, 107] width 80 height 178
drag, startPoint x: 351, startPoint y: 108, endPoint x: 344, endPoint y: 58, distance: 50.1
click at [344, 58] on div at bounding box center [332, 107] width 80 height 178
click at [346, 110] on div at bounding box center [332, 107] width 80 height 178
click at [303, 41] on div at bounding box center [332, 107] width 80 height 178
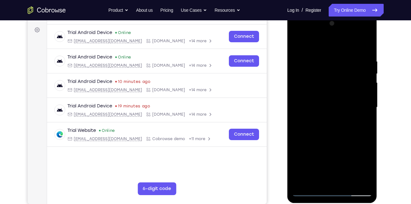
click at [342, 90] on div at bounding box center [332, 107] width 80 height 178
click at [326, 142] on div at bounding box center [332, 107] width 80 height 178
drag, startPoint x: 337, startPoint y: 162, endPoint x: 340, endPoint y: 94, distance: 68.5
click at [340, 94] on div at bounding box center [332, 107] width 80 height 178
drag, startPoint x: 312, startPoint y: 132, endPoint x: 312, endPoint y: 171, distance: 38.5
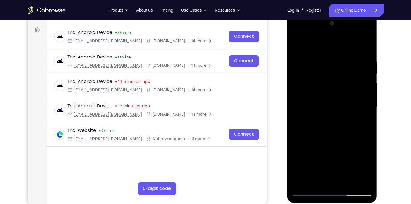
click at [312, 171] on div at bounding box center [332, 107] width 80 height 178
drag, startPoint x: 318, startPoint y: 122, endPoint x: 310, endPoint y: 166, distance: 45.2
click at [310, 166] on div at bounding box center [332, 107] width 80 height 178
drag, startPoint x: 320, startPoint y: 123, endPoint x: 318, endPoint y: 177, distance: 53.8
click at [318, 177] on div at bounding box center [332, 107] width 80 height 178
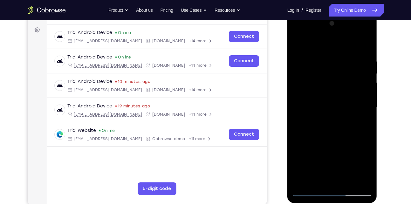
drag, startPoint x: 318, startPoint y: 124, endPoint x: 317, endPoint y: 179, distance: 55.1
click at [317, 179] on div at bounding box center [332, 107] width 80 height 178
drag, startPoint x: 317, startPoint y: 115, endPoint x: 320, endPoint y: 183, distance: 67.5
click at [320, 183] on div at bounding box center [332, 107] width 80 height 178
drag, startPoint x: 321, startPoint y: 120, endPoint x: 323, endPoint y: 142, distance: 21.7
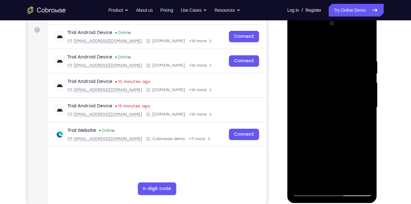
click at [323, 142] on div at bounding box center [332, 107] width 80 height 178
click at [342, 149] on div at bounding box center [332, 107] width 80 height 178
click at [346, 158] on div at bounding box center [332, 107] width 80 height 178
drag, startPoint x: 341, startPoint y: 165, endPoint x: 284, endPoint y: 165, distance: 56.9
click at [288, 165] on html "Online web based iOS Simulators and Android Emulators. Run iPhone, iPad, Mobile…" at bounding box center [333, 109] width 91 height 191
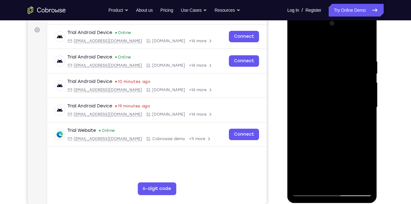
click at [308, 191] on div at bounding box center [332, 107] width 80 height 178
drag, startPoint x: 354, startPoint y: 51, endPoint x: 382, endPoint y: 60, distance: 29.7
click at [378, 60] on html "Online web based iOS Simulators and Android Emulators. Run iPhone, iPad, Mobile…" at bounding box center [333, 109] width 91 height 191
drag, startPoint x: 300, startPoint y: 117, endPoint x: 305, endPoint y: 153, distance: 36.0
click at [305, 153] on div at bounding box center [332, 107] width 80 height 178
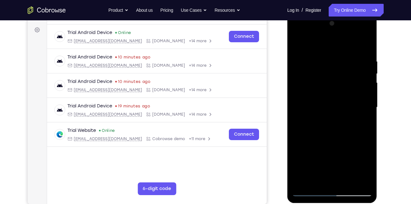
drag, startPoint x: 296, startPoint y: 141, endPoint x: 300, endPoint y: 173, distance: 32.0
click at [300, 173] on div at bounding box center [332, 107] width 80 height 178
drag, startPoint x: 299, startPoint y: 117, endPoint x: 301, endPoint y: 160, distance: 42.7
click at [301, 160] on div at bounding box center [332, 107] width 80 height 178
drag, startPoint x: 299, startPoint y: 125, endPoint x: 301, endPoint y: 162, distance: 36.9
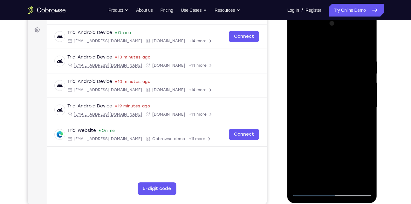
click at [301, 162] on div at bounding box center [332, 107] width 80 height 178
drag, startPoint x: 301, startPoint y: 136, endPoint x: 301, endPoint y: 169, distance: 33.1
click at [301, 169] on div at bounding box center [332, 107] width 80 height 178
drag, startPoint x: 296, startPoint y: 137, endPoint x: 298, endPoint y: 170, distance: 32.9
click at [298, 170] on div at bounding box center [332, 107] width 80 height 178
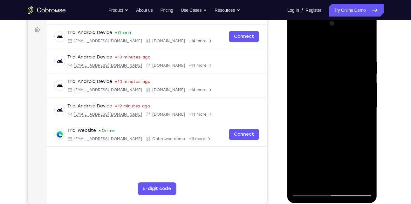
drag, startPoint x: 305, startPoint y: 135, endPoint x: 300, endPoint y: 171, distance: 36.9
click at [300, 171] on div at bounding box center [332, 107] width 80 height 178
drag, startPoint x: 299, startPoint y: 129, endPoint x: 301, endPoint y: 159, distance: 30.9
click at [301, 159] on div at bounding box center [332, 107] width 80 height 178
drag, startPoint x: 302, startPoint y: 133, endPoint x: 298, endPoint y: 170, distance: 36.8
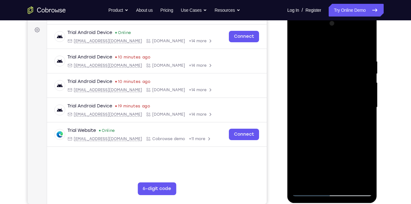
click at [298, 170] on div at bounding box center [332, 107] width 80 height 178
drag, startPoint x: 296, startPoint y: 132, endPoint x: 295, endPoint y: 164, distance: 31.8
click at [295, 164] on div at bounding box center [332, 107] width 80 height 178
drag, startPoint x: 296, startPoint y: 131, endPoint x: 296, endPoint y: 163, distance: 31.5
click at [296, 163] on div at bounding box center [332, 107] width 80 height 178
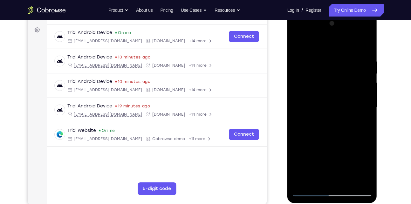
drag, startPoint x: 303, startPoint y: 130, endPoint x: 302, endPoint y: 164, distance: 33.8
click at [302, 164] on div at bounding box center [332, 107] width 80 height 178
click at [315, 143] on div at bounding box center [332, 107] width 80 height 178
drag, startPoint x: 341, startPoint y: 126, endPoint x: 300, endPoint y: 84, distance: 58.9
click at [300, 84] on div at bounding box center [332, 107] width 80 height 178
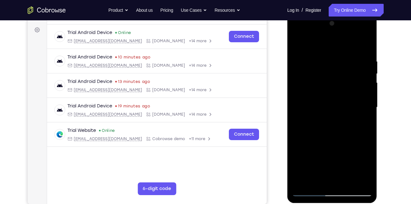
drag, startPoint x: 345, startPoint y: 110, endPoint x: 335, endPoint y: 73, distance: 37.8
click at [335, 73] on div at bounding box center [332, 107] width 80 height 178
click at [307, 191] on div at bounding box center [332, 107] width 80 height 178
drag, startPoint x: 307, startPoint y: 150, endPoint x: 390, endPoint y: 141, distance: 83.1
click at [378, 141] on html "Online web based iOS Simulators and Android Emulators. Run iPhone, iPad, Mobile…" at bounding box center [333, 109] width 91 height 191
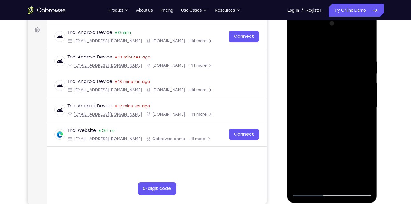
click at [322, 127] on div at bounding box center [332, 107] width 80 height 178
click at [306, 62] on div at bounding box center [332, 107] width 80 height 178
drag, startPoint x: 337, startPoint y: 156, endPoint x: 335, endPoint y: 85, distance: 71.0
click at [335, 85] on div at bounding box center [332, 107] width 80 height 178
drag, startPoint x: 313, startPoint y: 143, endPoint x: 313, endPoint y: 179, distance: 36.3
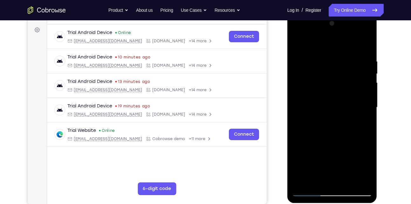
click at [313, 179] on div at bounding box center [332, 107] width 80 height 178
drag, startPoint x: 315, startPoint y: 141, endPoint x: 314, endPoint y: 168, distance: 27.7
click at [314, 168] on div at bounding box center [332, 107] width 80 height 178
drag, startPoint x: 312, startPoint y: 132, endPoint x: 313, endPoint y: 179, distance: 46.5
click at [313, 179] on div at bounding box center [332, 107] width 80 height 178
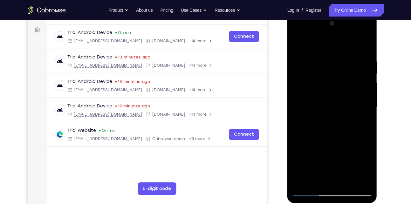
drag, startPoint x: 315, startPoint y: 131, endPoint x: 315, endPoint y: 169, distance: 37.9
click at [315, 169] on div at bounding box center [332, 107] width 80 height 178
drag, startPoint x: 319, startPoint y: 130, endPoint x: 319, endPoint y: 171, distance: 40.7
click at [319, 171] on div at bounding box center [332, 107] width 80 height 178
drag, startPoint x: 313, startPoint y: 178, endPoint x: 318, endPoint y: 127, distance: 52.1
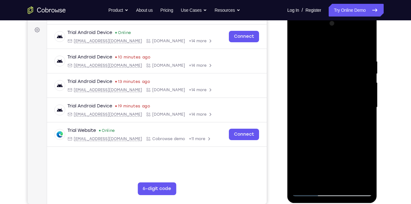
click at [318, 127] on div at bounding box center [332, 107] width 80 height 178
drag, startPoint x: 315, startPoint y: 162, endPoint x: 315, endPoint y: 136, distance: 26.1
click at [315, 136] on div at bounding box center [332, 107] width 80 height 178
click at [329, 153] on div at bounding box center [332, 107] width 80 height 178
click at [324, 58] on div at bounding box center [332, 107] width 80 height 178
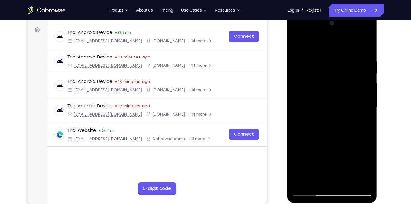
drag, startPoint x: 334, startPoint y: 102, endPoint x: 297, endPoint y: 112, distance: 38.8
click at [297, 112] on div at bounding box center [332, 107] width 80 height 178
drag, startPoint x: 303, startPoint y: 145, endPoint x: 370, endPoint y: 134, distance: 67.4
click at [370, 134] on div at bounding box center [332, 107] width 80 height 178
drag, startPoint x: 338, startPoint y: 153, endPoint x: 338, endPoint y: 79, distance: 74.1
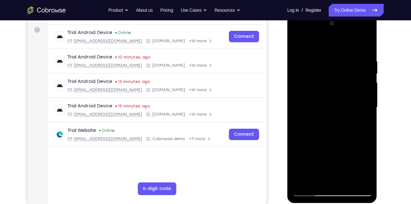
click at [338, 79] on div at bounding box center [332, 107] width 80 height 178
drag, startPoint x: 343, startPoint y: 111, endPoint x: 340, endPoint y: 76, distance: 35.7
click at [340, 76] on div at bounding box center [332, 107] width 80 height 178
drag, startPoint x: 311, startPoint y: 118, endPoint x: 313, endPoint y: 146, distance: 27.4
click at [313, 146] on div at bounding box center [332, 107] width 80 height 178
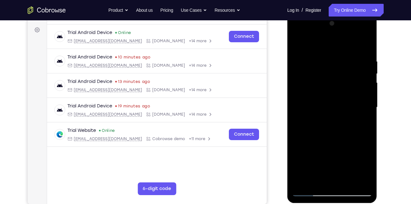
drag, startPoint x: 314, startPoint y: 119, endPoint x: 313, endPoint y: 155, distance: 36.3
click at [313, 155] on div at bounding box center [332, 107] width 80 height 178
drag, startPoint x: 316, startPoint y: 125, endPoint x: 313, endPoint y: 174, distance: 49.4
click at [313, 174] on div at bounding box center [332, 107] width 80 height 178
drag, startPoint x: 318, startPoint y: 130, endPoint x: 316, endPoint y: 178, distance: 48.4
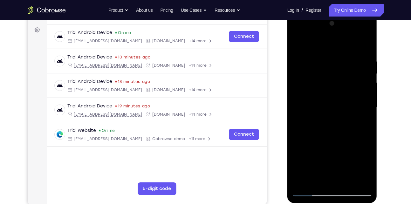
click at [316, 178] on div at bounding box center [332, 107] width 80 height 178
click at [337, 156] on div at bounding box center [332, 107] width 80 height 178
drag, startPoint x: 312, startPoint y: 126, endPoint x: 317, endPoint y: 180, distance: 53.7
click at [317, 180] on div at bounding box center [332, 107] width 80 height 178
drag, startPoint x: 314, startPoint y: 123, endPoint x: 314, endPoint y: 173, distance: 49.9
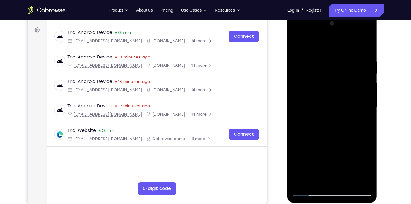
click at [314, 173] on div at bounding box center [332, 107] width 80 height 178
drag, startPoint x: 314, startPoint y: 141, endPoint x: 314, endPoint y: 170, distance: 29.3
click at [314, 170] on div at bounding box center [332, 107] width 80 height 178
drag, startPoint x: 316, startPoint y: 118, endPoint x: 316, endPoint y: 158, distance: 39.4
click at [316, 158] on div at bounding box center [332, 107] width 80 height 178
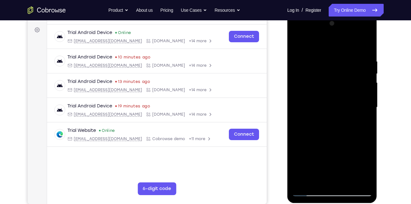
drag, startPoint x: 320, startPoint y: 129, endPoint x: 318, endPoint y: 172, distance: 43.3
click at [318, 172] on div at bounding box center [332, 107] width 80 height 178
drag, startPoint x: 316, startPoint y: 129, endPoint x: 316, endPoint y: 163, distance: 34.4
click at [316, 163] on div at bounding box center [332, 107] width 80 height 178
drag, startPoint x: 316, startPoint y: 131, endPoint x: 316, endPoint y: 171, distance: 39.4
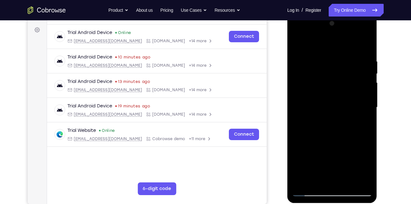
click at [316, 171] on div at bounding box center [332, 107] width 80 height 178
drag, startPoint x: 317, startPoint y: 135, endPoint x: 317, endPoint y: 163, distance: 28.0
click at [317, 163] on div at bounding box center [332, 107] width 80 height 178
drag, startPoint x: 319, startPoint y: 132, endPoint x: 318, endPoint y: 169, distance: 36.6
click at [318, 169] on div at bounding box center [332, 107] width 80 height 178
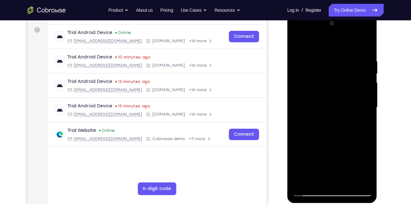
drag, startPoint x: 314, startPoint y: 157, endPoint x: 314, endPoint y: 139, distance: 18.5
click at [314, 139] on div at bounding box center [332, 107] width 80 height 178
drag, startPoint x: 338, startPoint y: 142, endPoint x: 343, endPoint y: 97, distance: 45.1
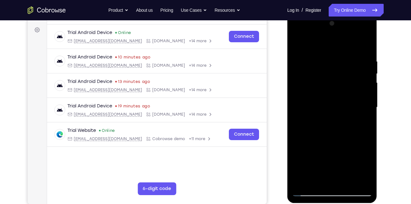
click at [343, 97] on div at bounding box center [332, 107] width 80 height 178
drag, startPoint x: 340, startPoint y: 149, endPoint x: 341, endPoint y: 94, distance: 55.7
click at [341, 94] on div at bounding box center [332, 107] width 80 height 178
drag, startPoint x: 315, startPoint y: 120, endPoint x: 315, endPoint y: 157, distance: 36.9
click at [315, 157] on div at bounding box center [332, 107] width 80 height 178
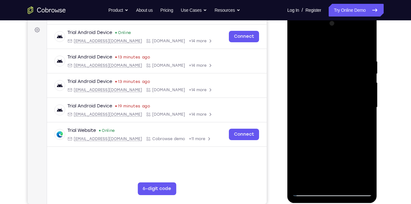
drag, startPoint x: 316, startPoint y: 125, endPoint x: 317, endPoint y: 171, distance: 45.5
click at [317, 171] on div at bounding box center [332, 107] width 80 height 178
drag, startPoint x: 318, startPoint y: 123, endPoint x: 319, endPoint y: 131, distance: 8.3
click at [319, 131] on div at bounding box center [332, 107] width 80 height 178
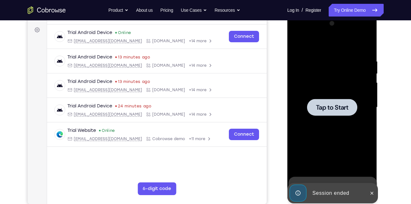
drag, startPoint x: 314, startPoint y: 143, endPoint x: 287, endPoint y: 55, distance: 91.9
click at [288, 55] on html "Online web based iOS Simulators and Android Emulators. Run iPhone, iPad, Mobile…" at bounding box center [333, 109] width 91 height 191
